Goal: Check status: Check status

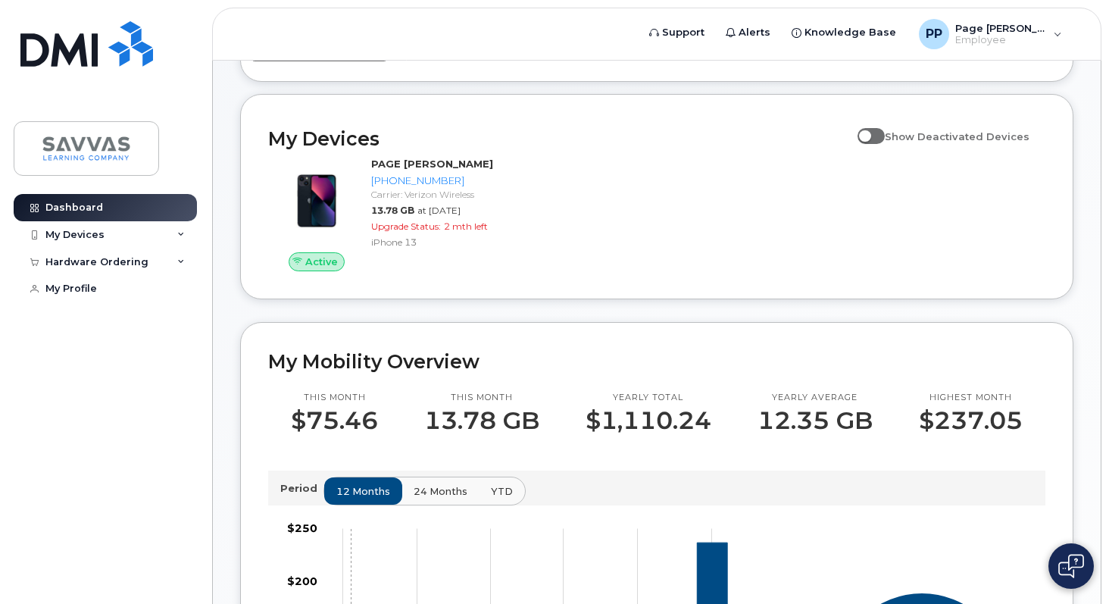
scroll to position [94, 0]
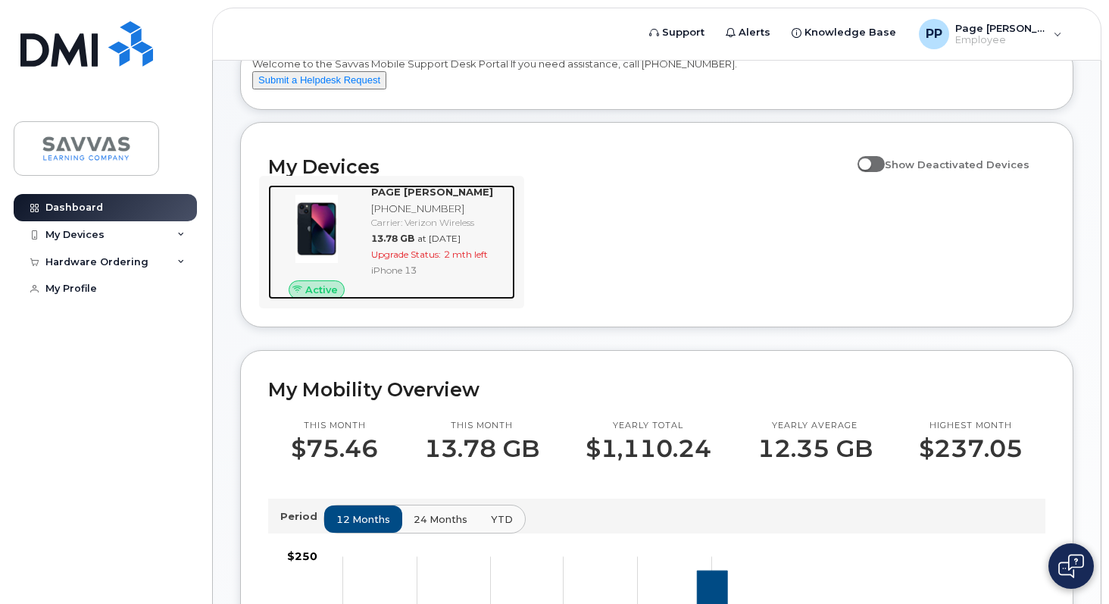
click at [396, 260] on span "Upgrade Status:" at bounding box center [406, 253] width 70 height 11
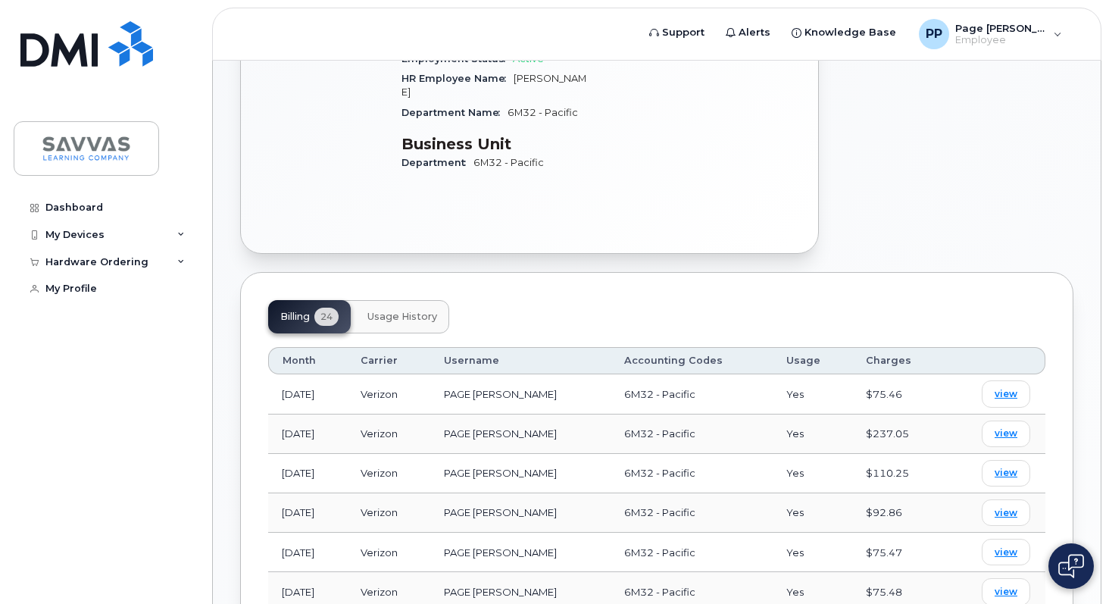
scroll to position [567, 0]
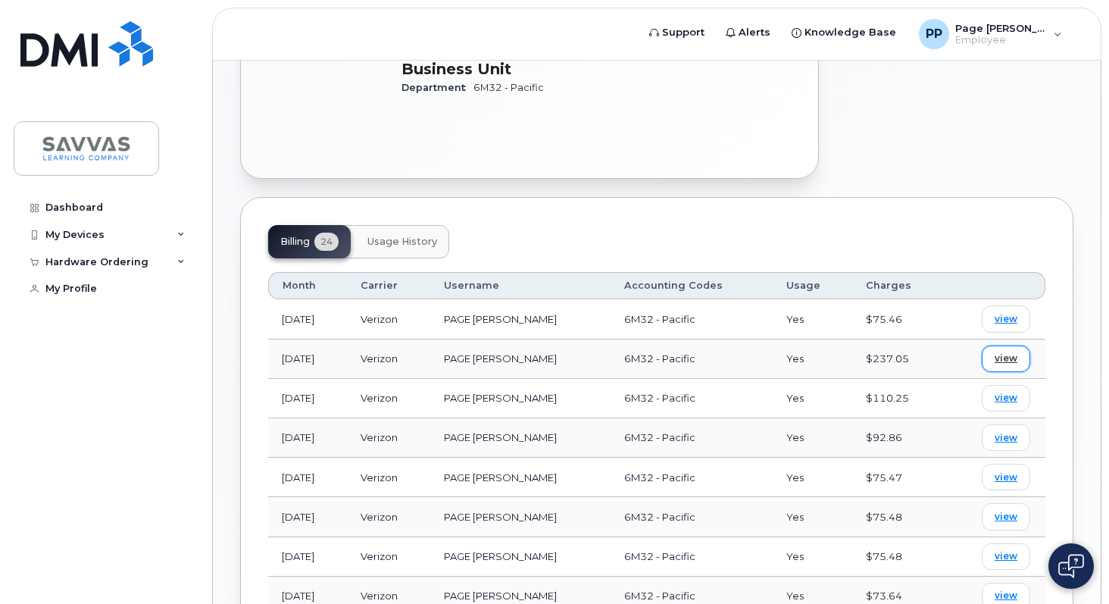
click at [1005, 351] on span "view" at bounding box center [1005, 358] width 23 height 14
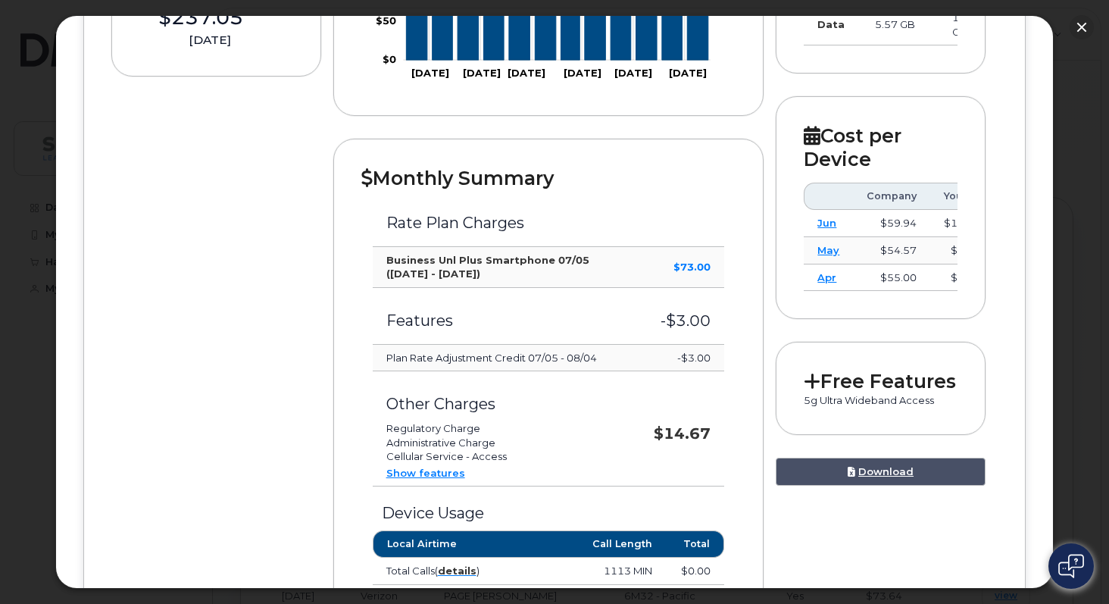
scroll to position [363, 0]
